Goal: Task Accomplishment & Management: Complete application form

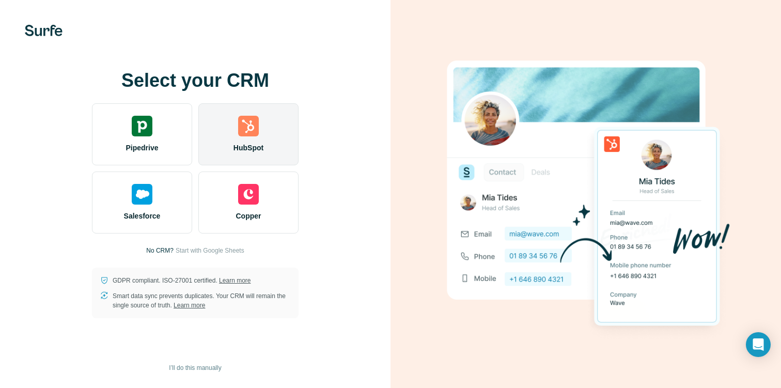
click at [261, 139] on div "HubSpot" at bounding box center [248, 134] width 100 height 62
